Goal: Task Accomplishment & Management: Manage account settings

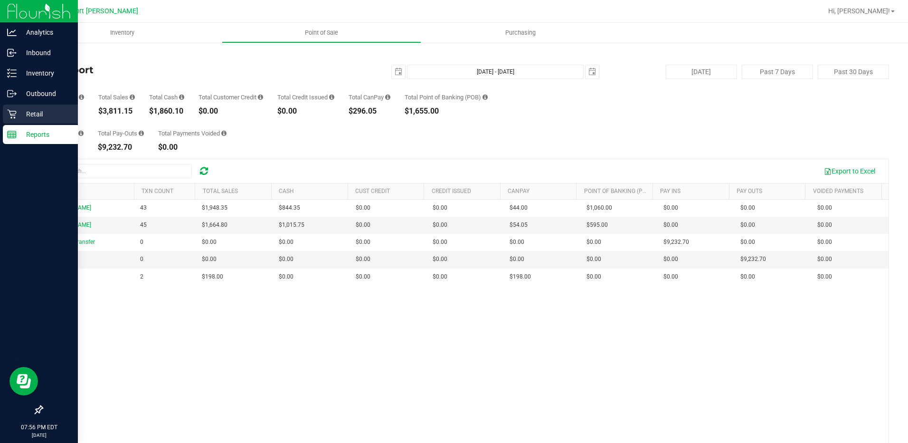
click at [9, 114] on icon at bounding box center [11, 113] width 9 height 9
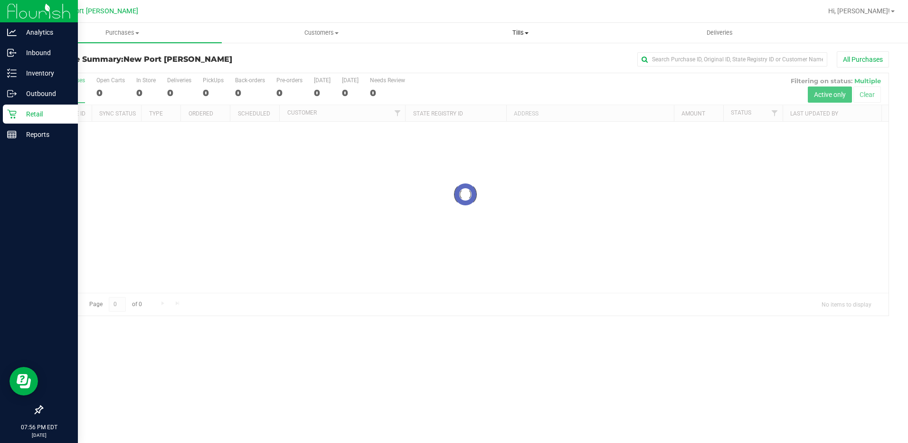
click at [521, 30] on span "Tills" at bounding box center [521, 32] width 198 height 9
click at [456, 57] on span "Manage tills" at bounding box center [453, 57] width 64 height 8
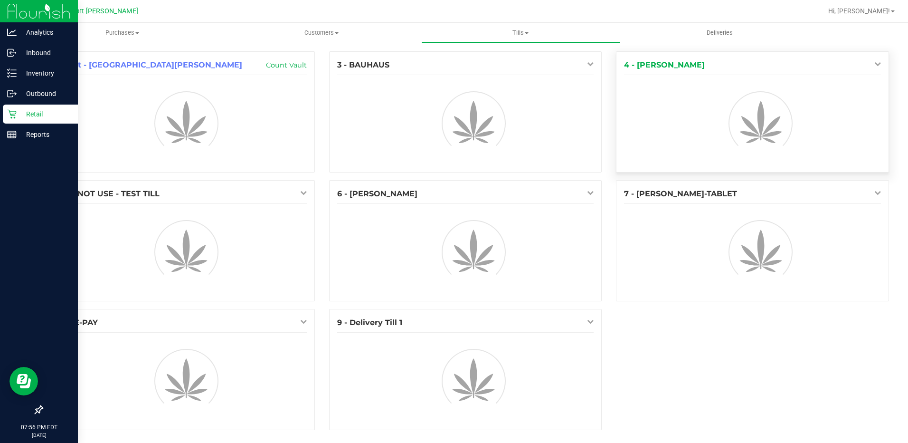
click at [874, 64] on icon at bounding box center [877, 63] width 7 height 7
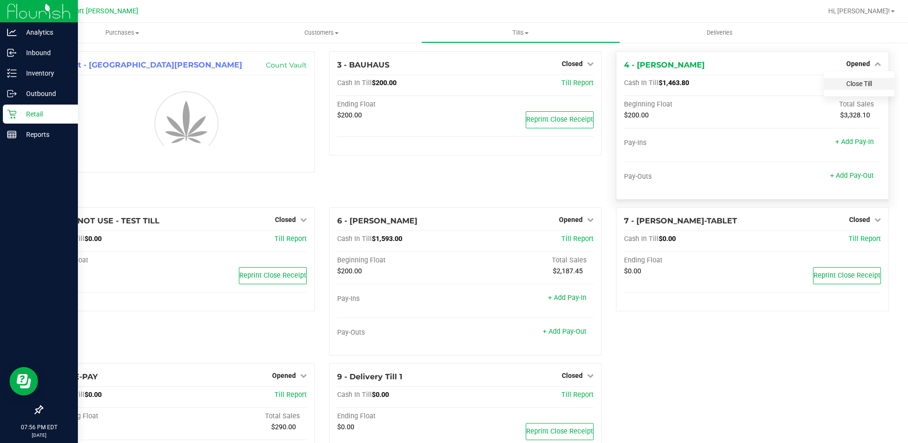
click at [846, 85] on link "Close Till" at bounding box center [859, 84] width 26 height 8
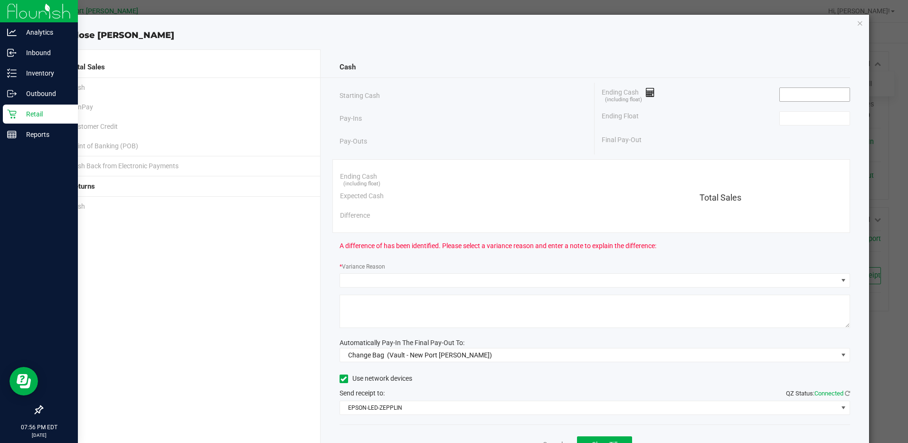
click at [798, 92] on input at bounding box center [815, 94] width 70 height 13
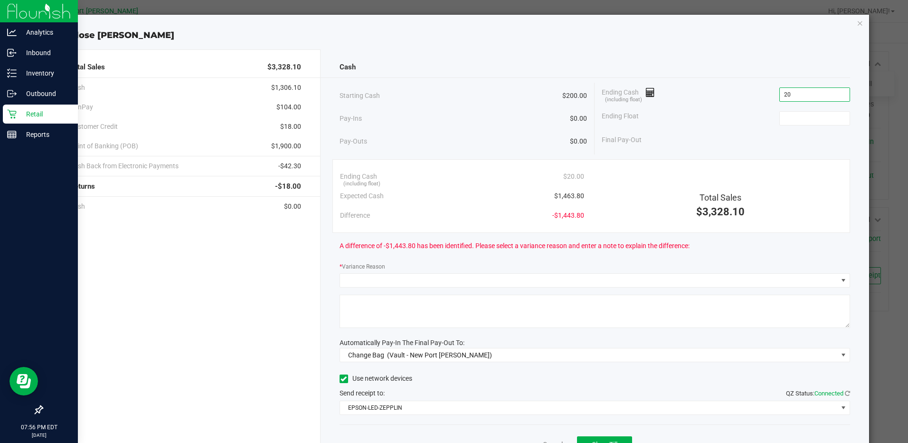
type input "2"
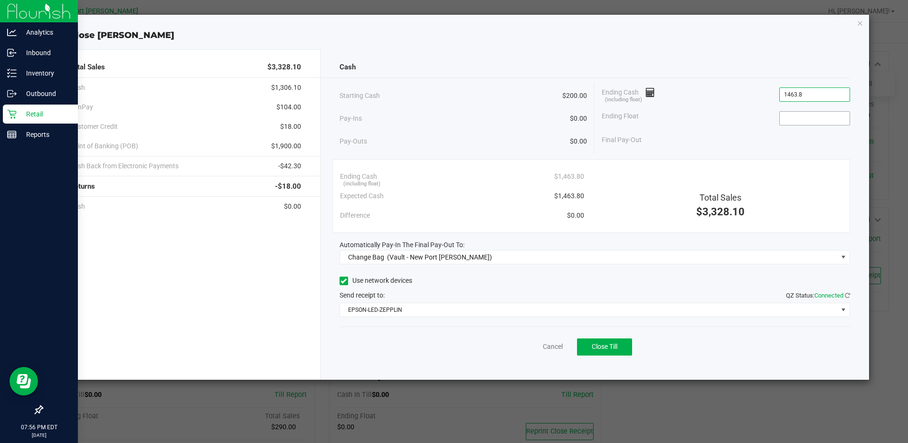
type input "$1,463.80"
click at [787, 120] on input at bounding box center [815, 118] width 70 height 13
type input "$200.00"
click at [749, 126] on div "Ending Float $200.00" at bounding box center [726, 118] width 248 height 24
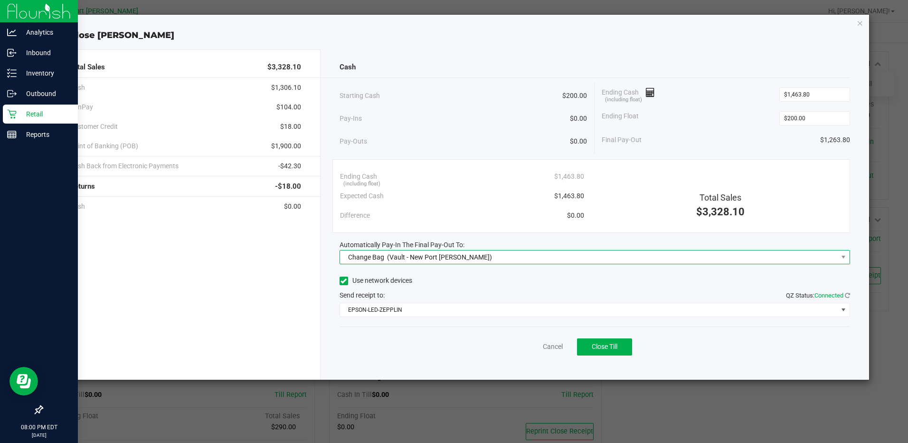
click at [486, 250] on span "Change Bag (Vault - [GEOGRAPHIC_DATA][PERSON_NAME])" at bounding box center [589, 256] width 498 height 13
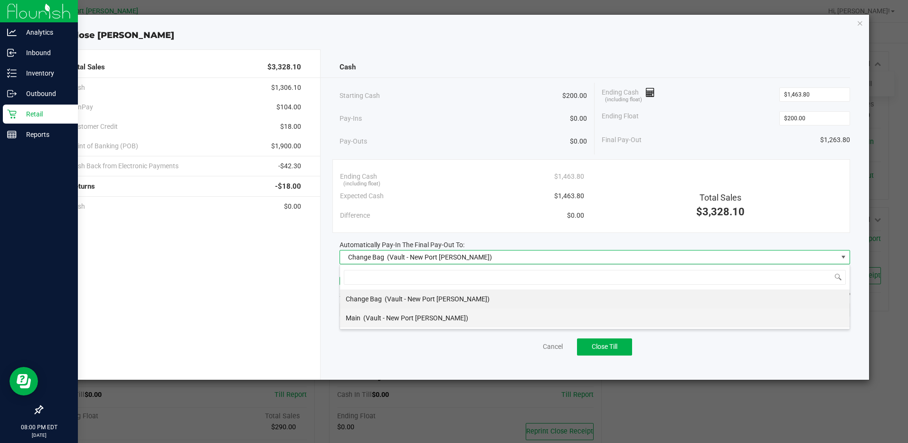
click at [398, 315] on span "(Vault - New Port [PERSON_NAME])" at bounding box center [415, 318] width 105 height 8
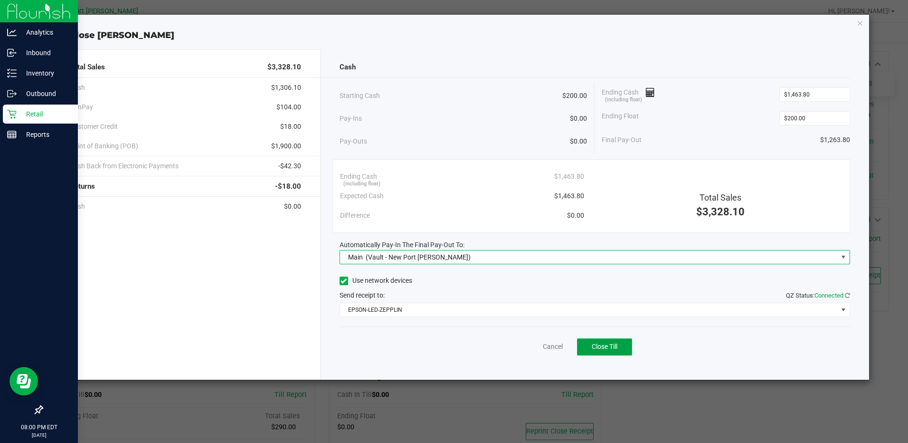
click at [609, 346] on span "Close Till" at bounding box center [605, 346] width 26 height 8
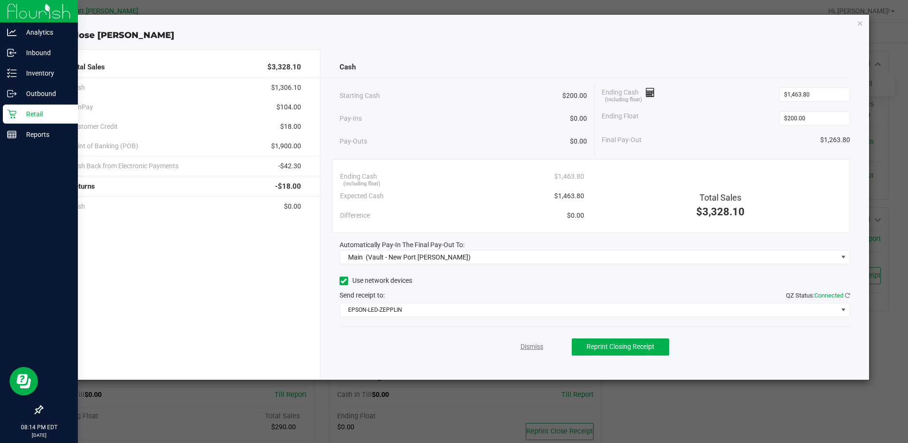
click at [533, 345] on link "Dismiss" at bounding box center [532, 346] width 23 height 10
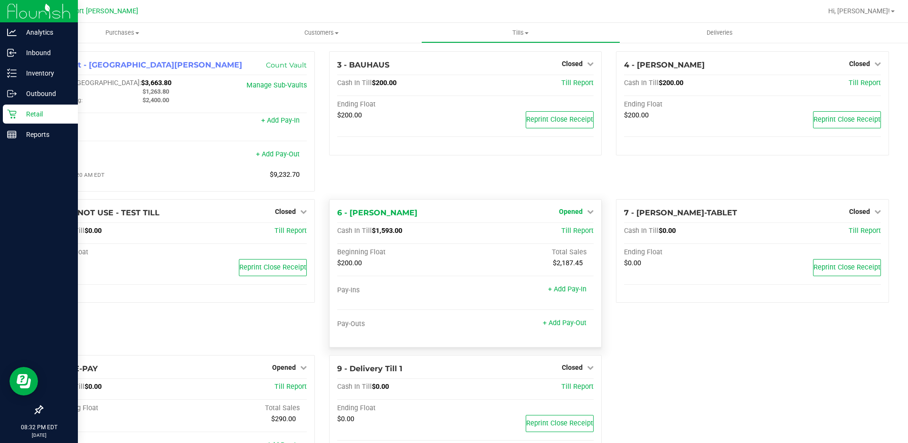
click at [571, 212] on span "Opened" at bounding box center [571, 212] width 24 height 8
click at [559, 233] on link "Close Till" at bounding box center [572, 231] width 26 height 8
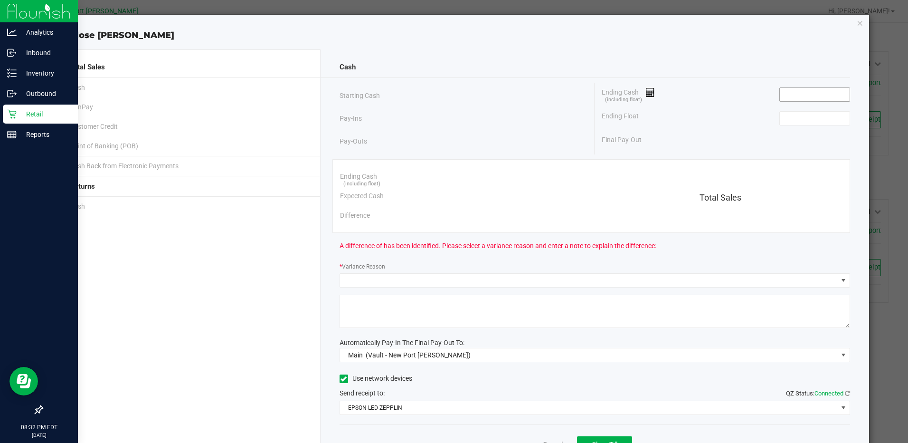
click at [804, 95] on input at bounding box center [815, 94] width 70 height 13
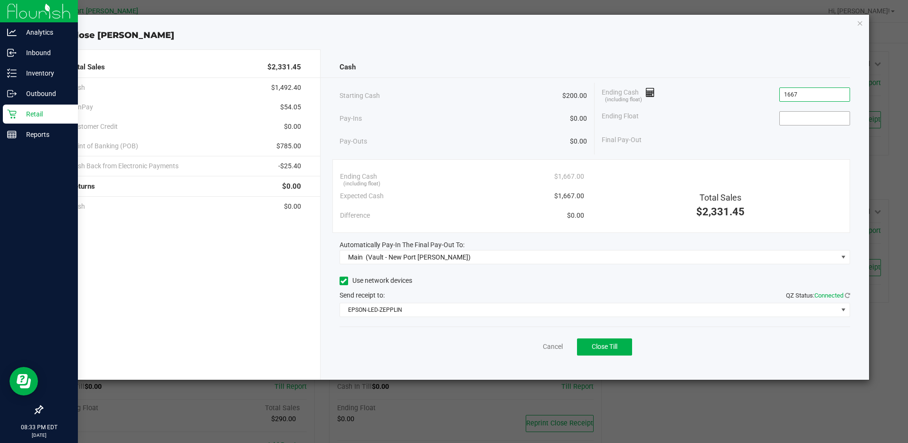
type input "$1,667.00"
click at [798, 117] on input at bounding box center [815, 118] width 70 height 13
type input "$200.00"
click at [722, 116] on div "Ending Float $200.00" at bounding box center [726, 118] width 248 height 24
click at [597, 341] on button "Close Till" at bounding box center [604, 346] width 55 height 17
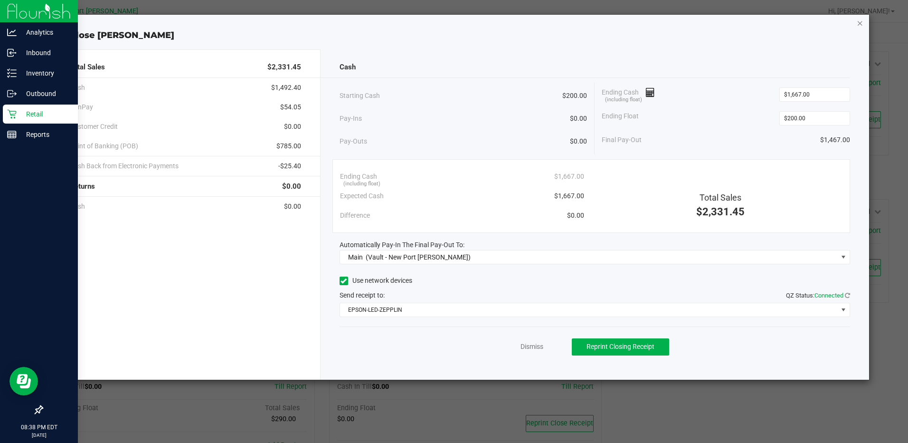
click at [862, 22] on icon "button" at bounding box center [860, 22] width 7 height 11
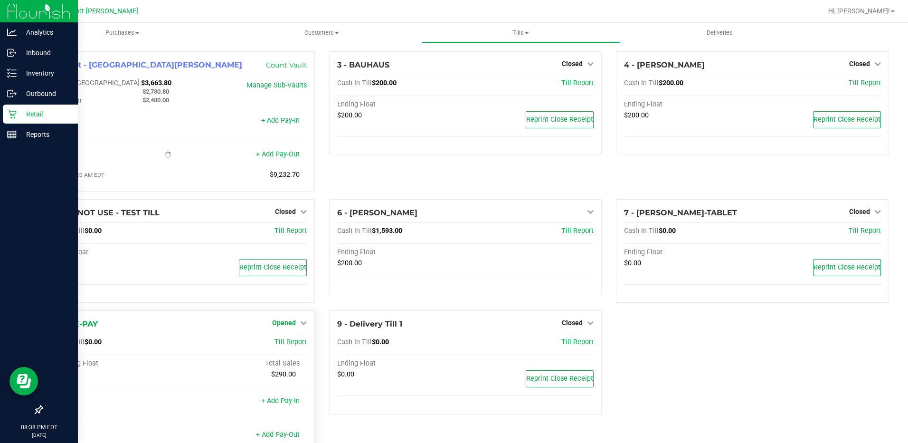
click at [282, 324] on span "Opened" at bounding box center [284, 323] width 24 height 8
click at [284, 345] on link "Close Till" at bounding box center [285, 343] width 26 height 8
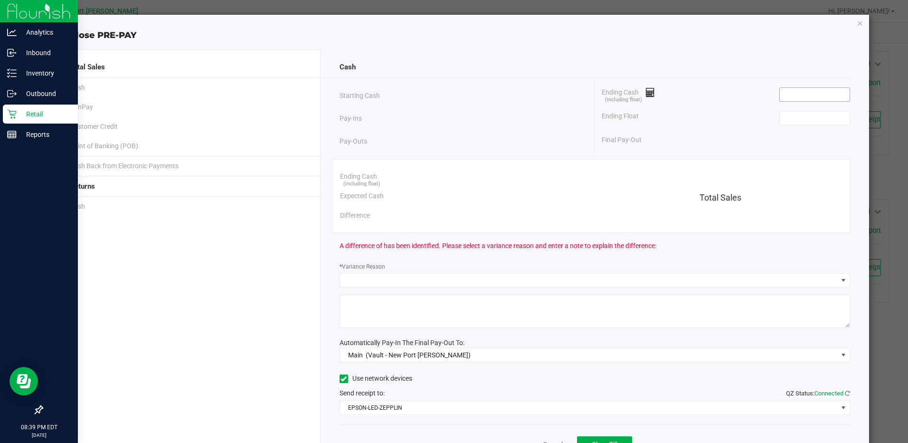
click at [796, 91] on input at bounding box center [815, 94] width 70 height 13
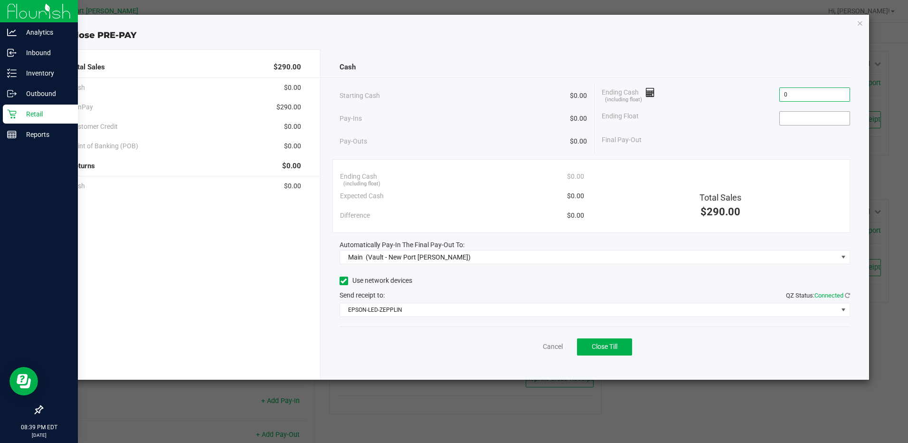
type input "$0.00"
click at [790, 123] on input at bounding box center [815, 118] width 70 height 13
type input "$0.00"
click at [604, 344] on span "Close Till" at bounding box center [605, 346] width 26 height 8
click at [527, 351] on link "Dismiss" at bounding box center [532, 346] width 23 height 10
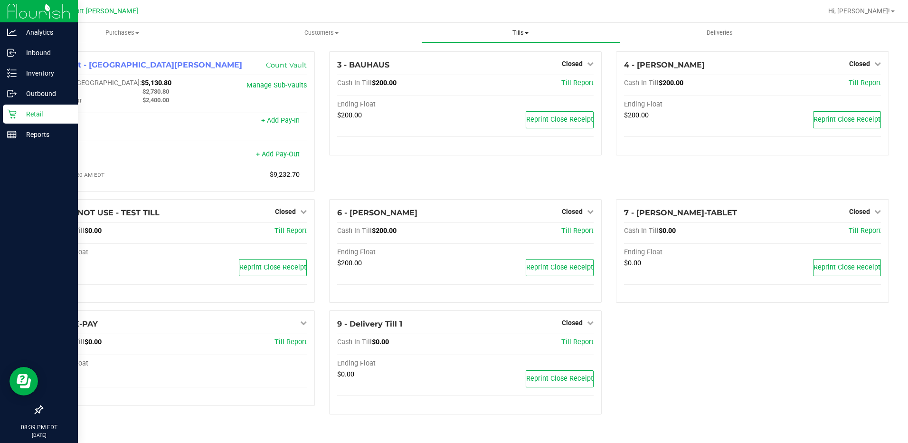
click at [525, 34] on span at bounding box center [527, 33] width 4 height 2
click at [445, 65] on span "Reconcile e-payments" at bounding box center [468, 69] width 95 height 8
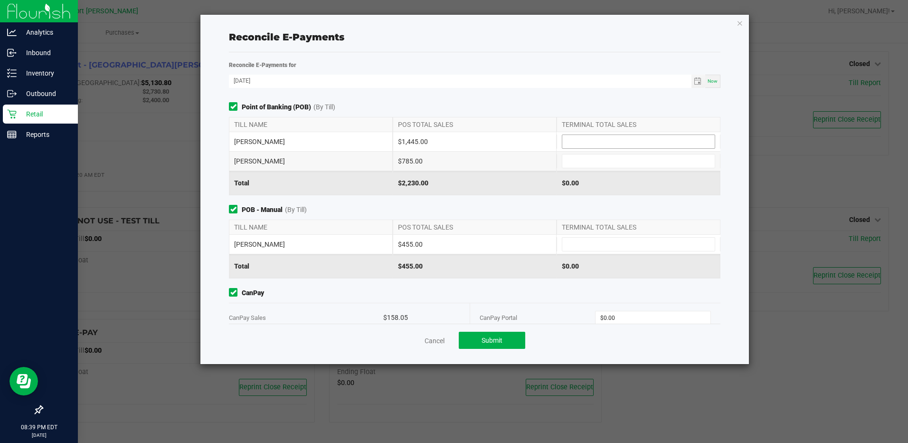
click at [602, 145] on input at bounding box center [638, 141] width 152 height 13
type input "$1,445.00"
click at [598, 161] on input at bounding box center [638, 160] width 152 height 13
type input "$785.00"
click at [609, 242] on input at bounding box center [638, 243] width 152 height 13
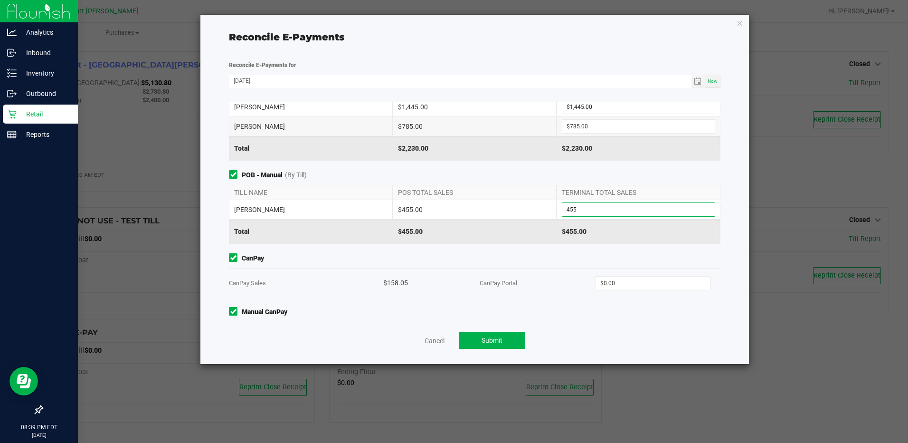
scroll to position [71, 0]
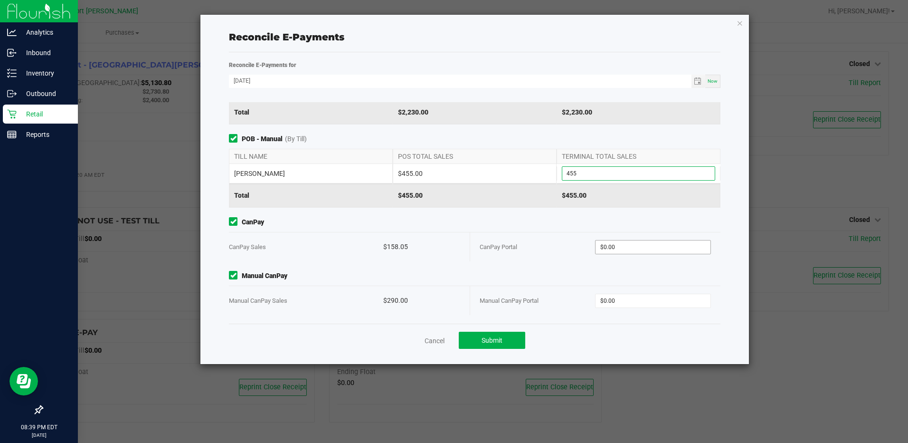
type input "$455.00"
click at [613, 246] on input "0" at bounding box center [653, 246] width 114 height 13
type input "$158.05"
click at [640, 295] on input "0" at bounding box center [653, 300] width 114 height 13
type input "$290.00"
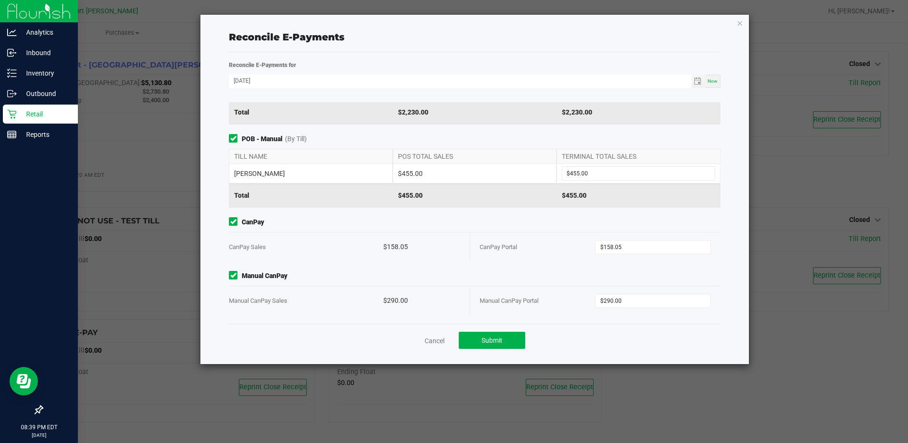
drag, startPoint x: 531, startPoint y: 297, endPoint x: 538, endPoint y: 291, distance: 9.4
click at [531, 297] on span "Manual CanPay Portal" at bounding box center [509, 300] width 59 height 7
click at [487, 340] on span "Submit" at bounding box center [492, 340] width 21 height 8
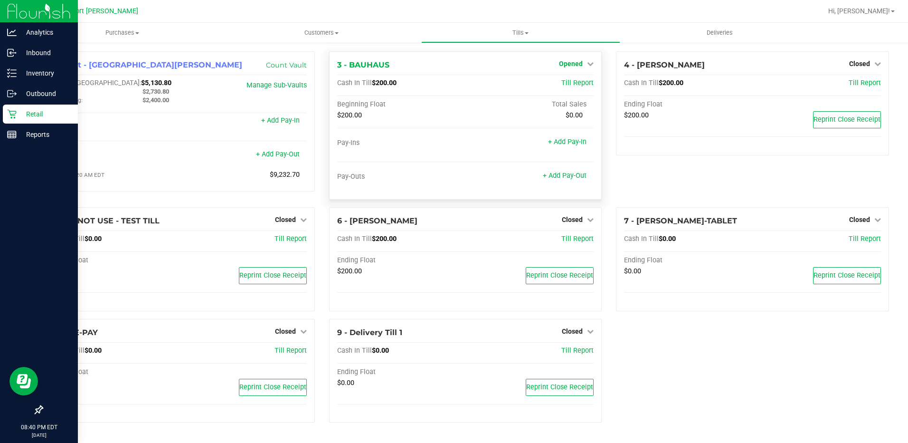
click at [582, 64] on span "Opened" at bounding box center [571, 64] width 24 height 8
click at [573, 86] on link "Close Till" at bounding box center [572, 84] width 26 height 8
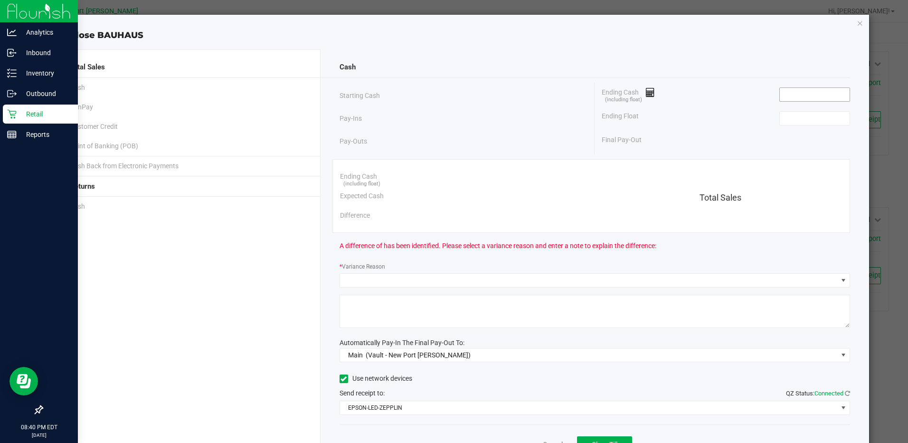
click at [800, 95] on input at bounding box center [815, 94] width 70 height 13
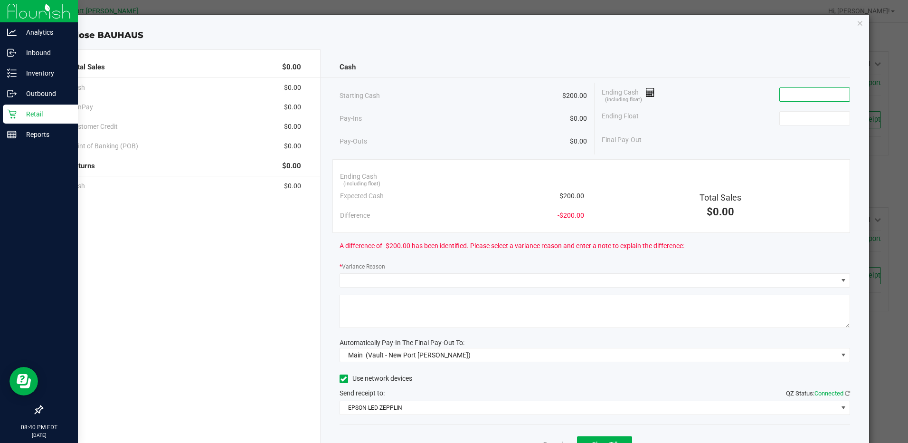
type input "0"
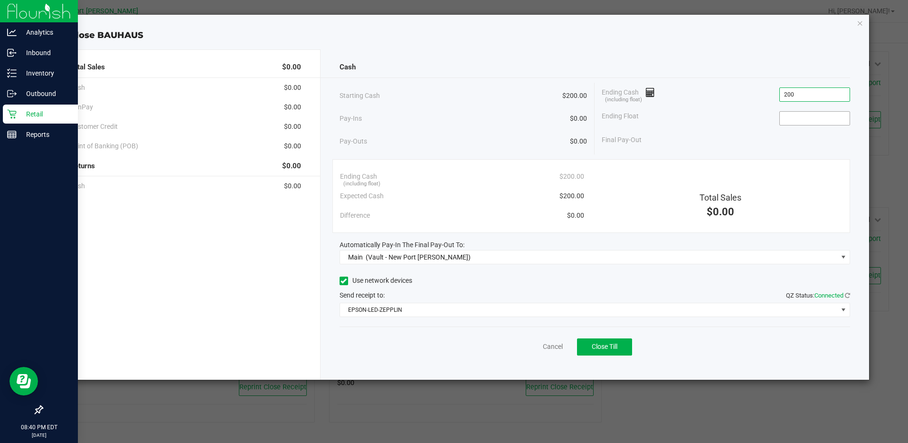
type input "$200.00"
click at [813, 117] on input at bounding box center [815, 118] width 70 height 13
type input "$200.00"
drag, startPoint x: 523, startPoint y: 284, endPoint x: 637, endPoint y: 332, distance: 123.7
click at [524, 284] on div "Use network devices" at bounding box center [595, 281] width 511 height 14
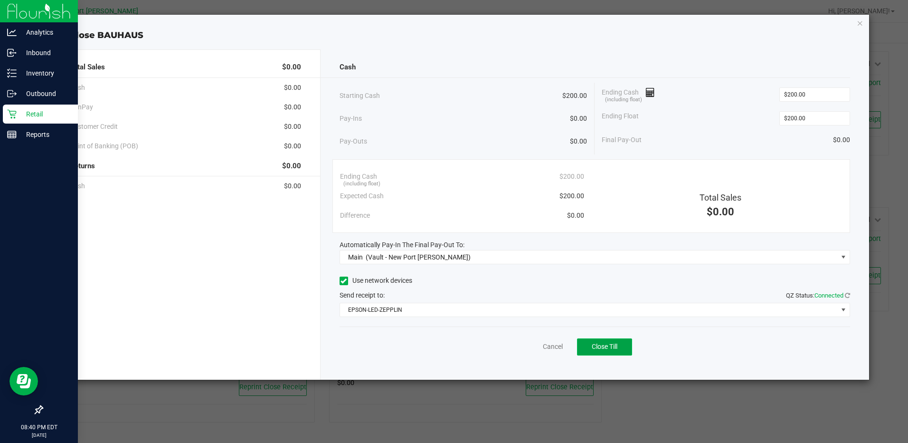
drag, startPoint x: 607, startPoint y: 344, endPoint x: 765, endPoint y: 352, distance: 157.9
click at [607, 344] on span "Close Till" at bounding box center [605, 346] width 26 height 8
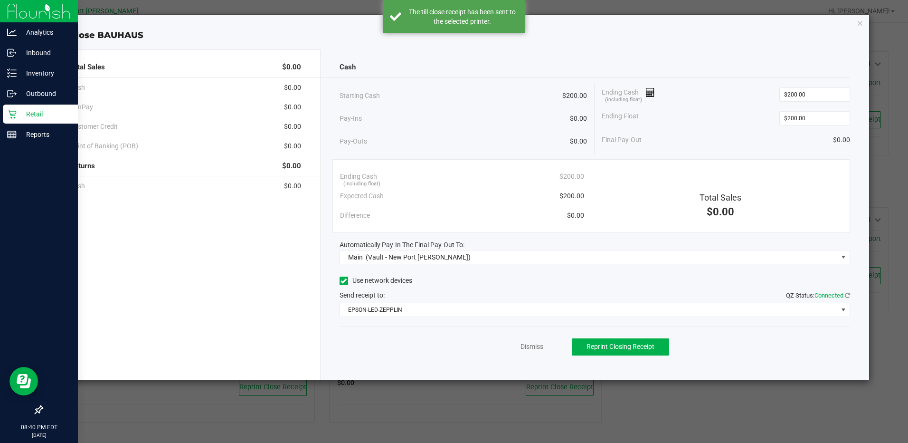
click at [533, 349] on link "Dismiss" at bounding box center [532, 346] width 23 height 10
